Goal: Transaction & Acquisition: Purchase product/service

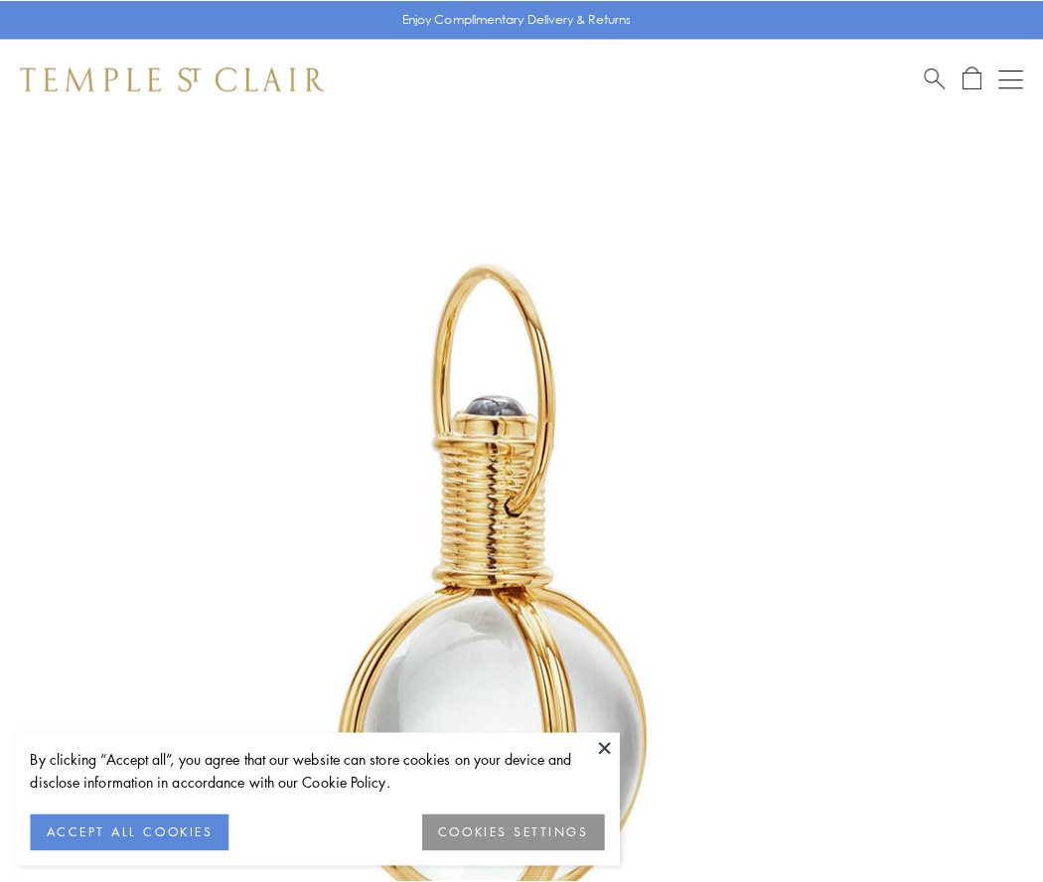
scroll to position [519, 0]
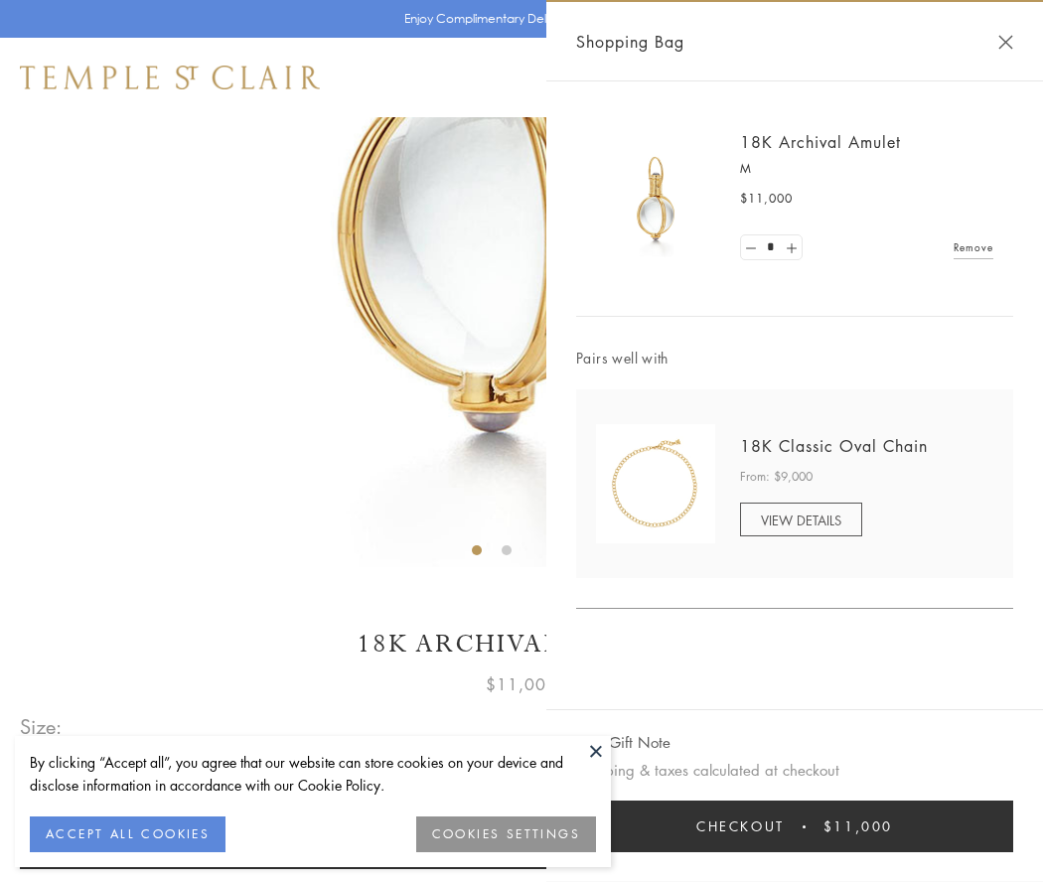
click at [795, 827] on button "Checkout $11,000" at bounding box center [794, 827] width 437 height 52
